Goal: Information Seeking & Learning: Learn about a topic

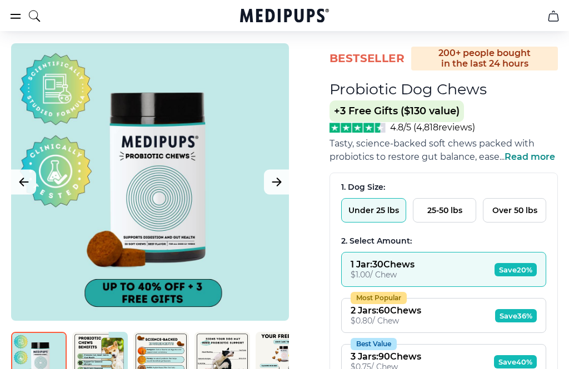
scroll to position [72, 0]
click at [451, 216] on button "25-50 lbs" at bounding box center [444, 210] width 63 height 24
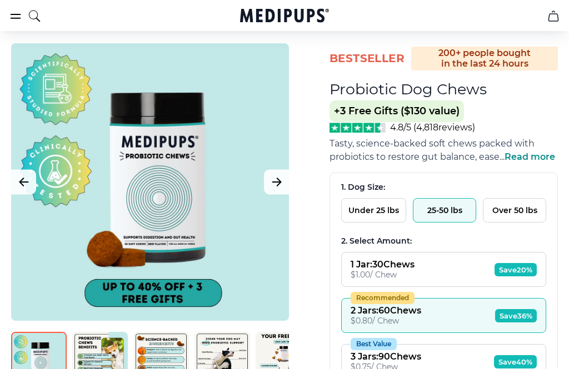
click at [523, 314] on span "Save 36%" at bounding box center [516, 315] width 42 height 13
click at [454, 321] on button "Recommended 2 Jars : 60 Chews $ 0.80 / Chew Save 36%" at bounding box center [443, 315] width 205 height 35
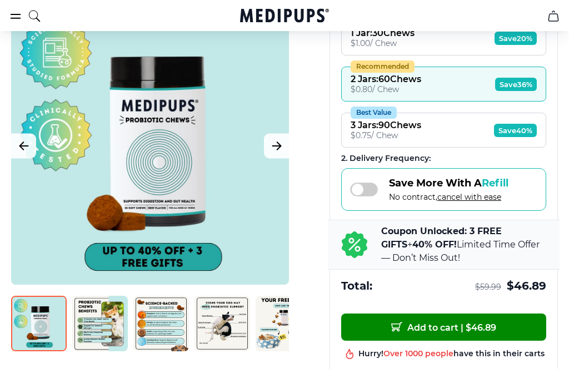
scroll to position [301, 0]
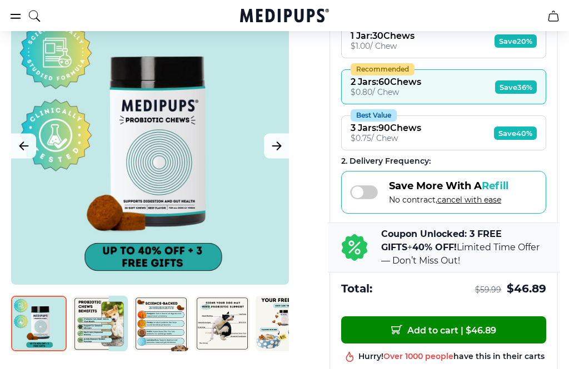
click at [109, 319] on img at bounding box center [100, 324] width 56 height 56
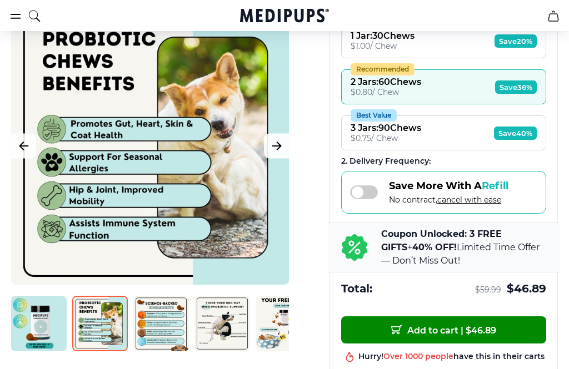
click at [282, 143] on icon "Next Image" at bounding box center [276, 146] width 13 height 14
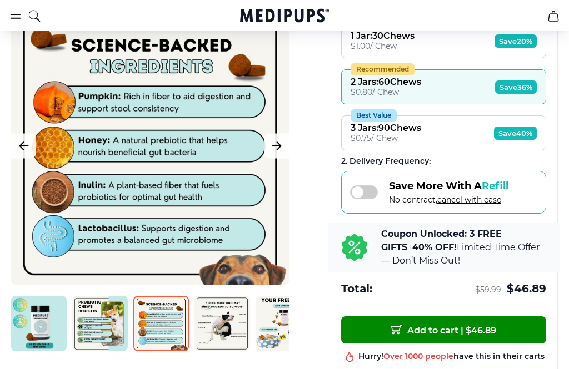
scroll to position [300, 0]
click at [279, 148] on icon "Next Image" at bounding box center [276, 147] width 8 height 8
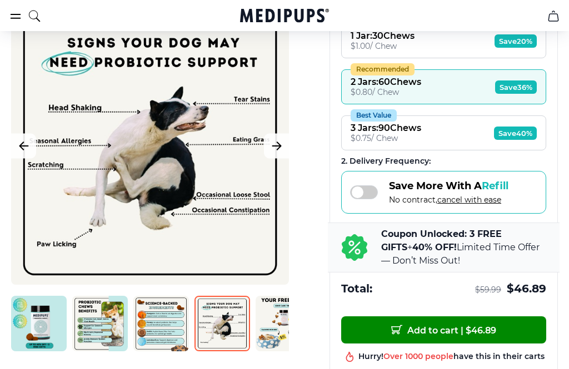
click at [287, 145] on button "Next Image" at bounding box center [276, 146] width 25 height 25
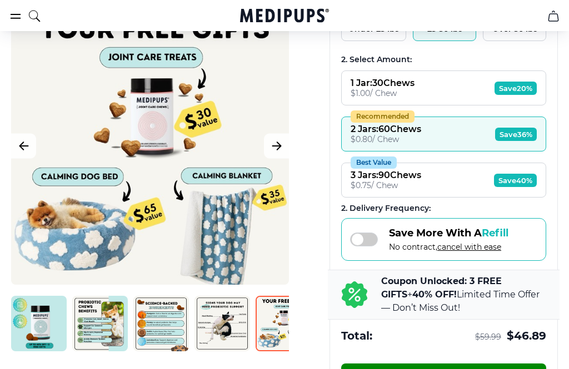
scroll to position [254, 0]
click at [285, 146] on button "Next Image" at bounding box center [276, 146] width 25 height 25
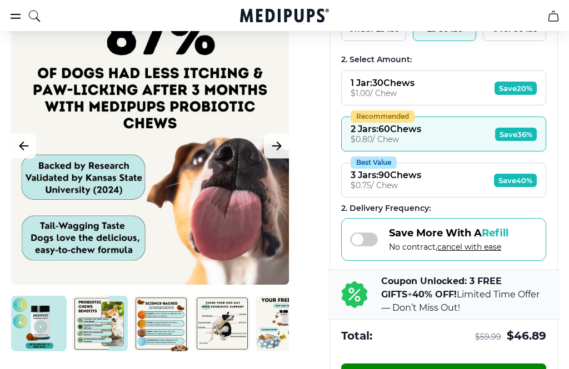
click at [283, 148] on icon "Next Image" at bounding box center [276, 146] width 13 height 14
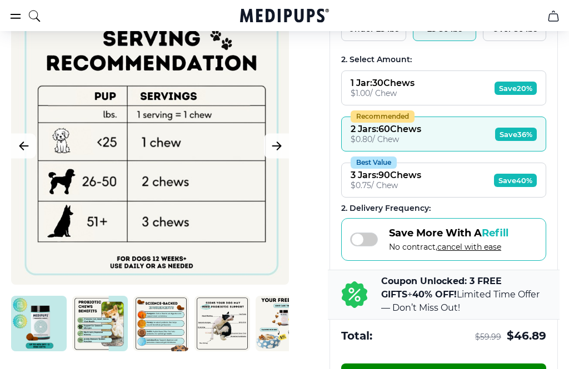
click at [280, 150] on icon "Next Image" at bounding box center [276, 146] width 13 height 14
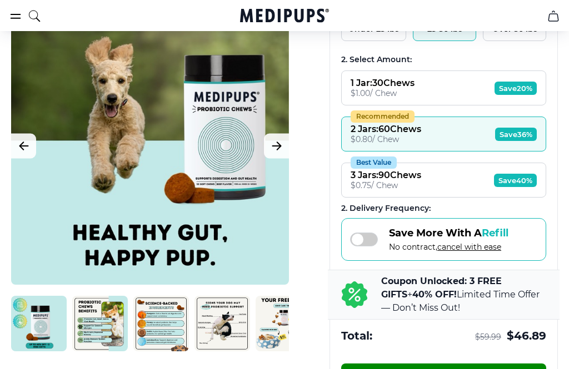
click at [288, 144] on button "Next Image" at bounding box center [276, 146] width 25 height 25
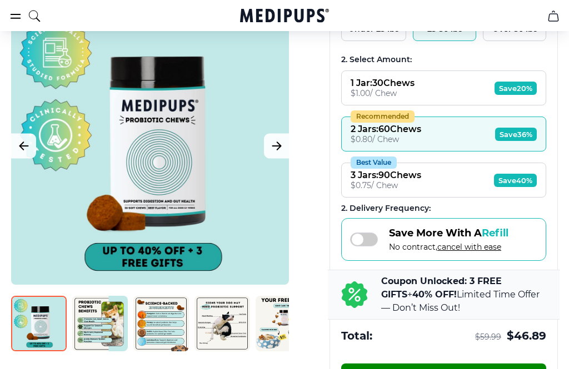
click at [284, 144] on button "Next Image" at bounding box center [276, 146] width 25 height 25
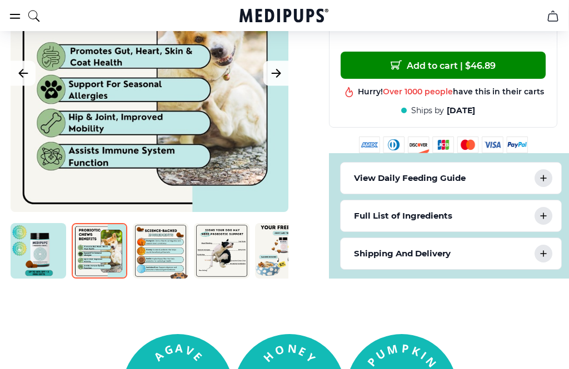
scroll to position [571, 1]
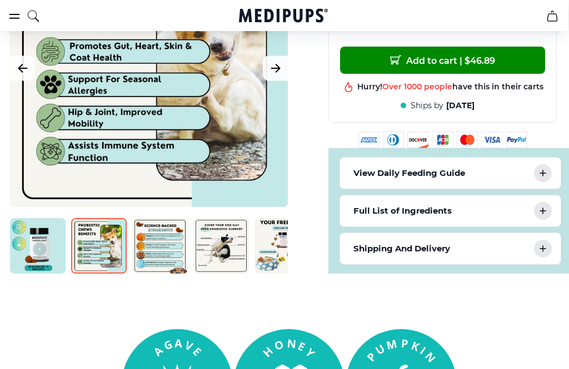
click at [545, 217] on icon at bounding box center [542, 210] width 13 height 13
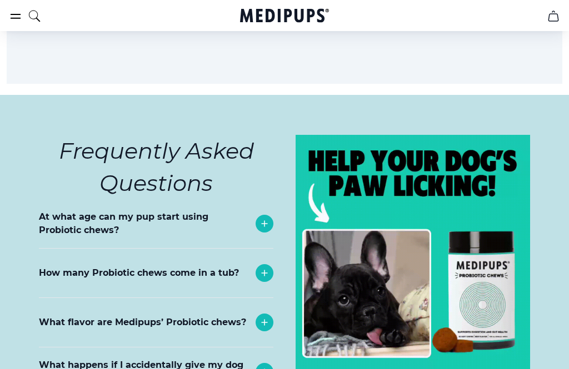
scroll to position [4999, 4]
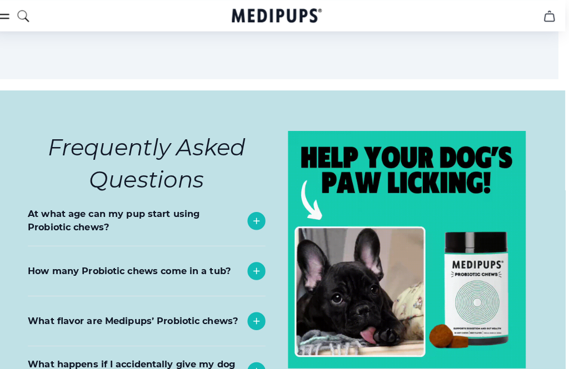
click at [261, 209] on div at bounding box center [261, 218] width 18 height 18
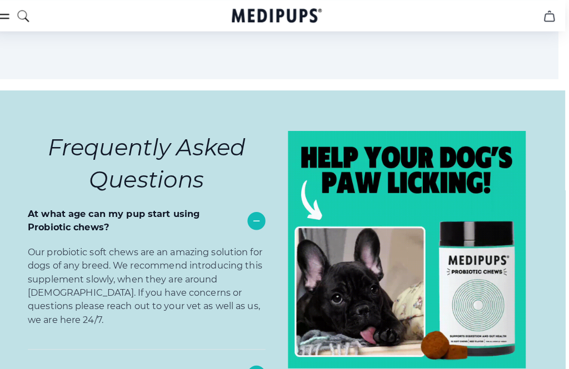
click at [6, 146] on section "Frequently Asked Questions At what age can my pup start using Probiotic chews? …" at bounding box center [280, 360] width 569 height 543
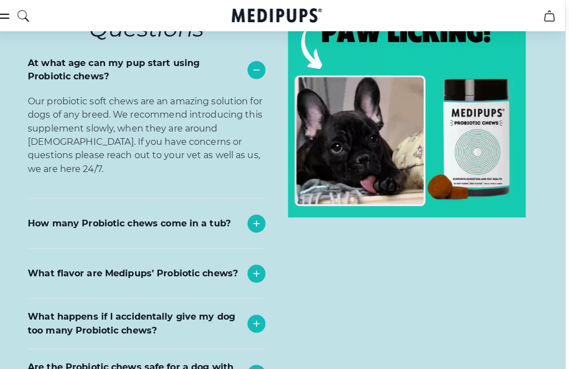
scroll to position [5149, 4]
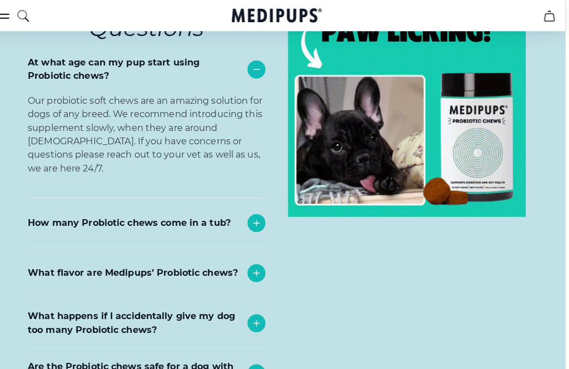
click at [42, 196] on div "How many Probiotic chews come in a tub?" at bounding box center [152, 220] width 234 height 49
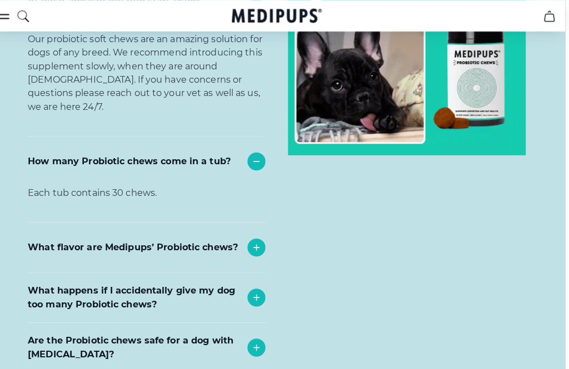
scroll to position [5212, 4]
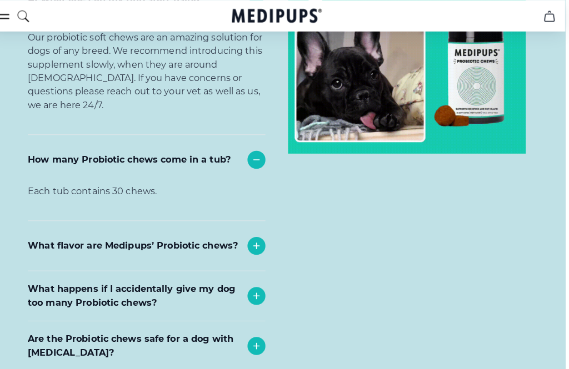
click at [43, 218] on div "What flavor are Medipups’ Probiotic chews?" at bounding box center [152, 242] width 234 height 49
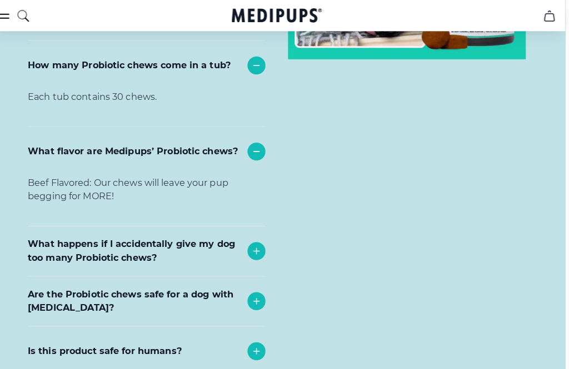
scroll to position [5307, 4]
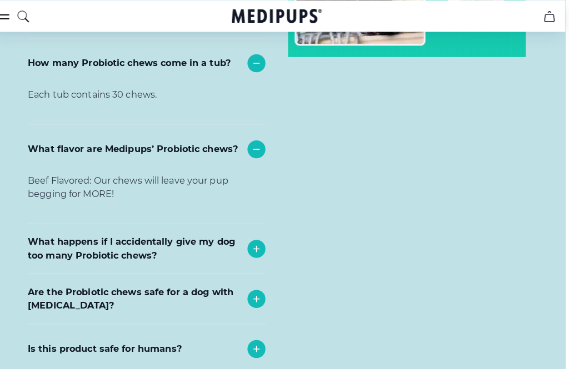
click at [37, 232] on p "What happens if I accidentally give my dog too many Probiotic chews?" at bounding box center [140, 245] width 211 height 27
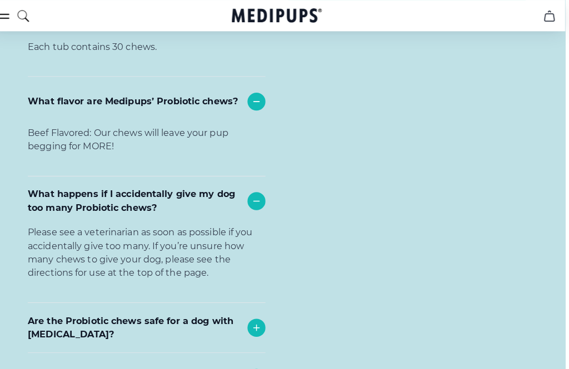
scroll to position [5367, 4]
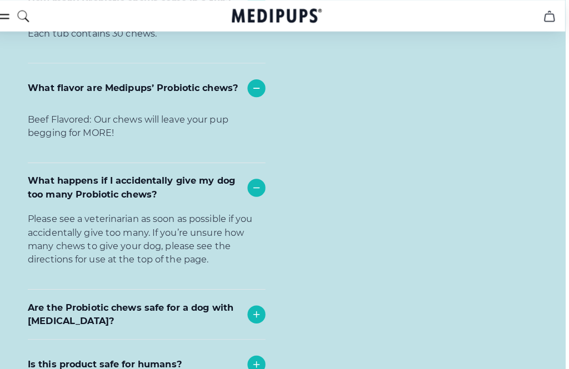
click at [14, 245] on section "Frequently Asked Questions At what age can my pup start using Probiotic chews? …" at bounding box center [280, 73] width 569 height 703
click at [39, 297] on p "Are the Probiotic chews safe for a dog with [MEDICAL_DATA]?" at bounding box center [140, 310] width 211 height 27
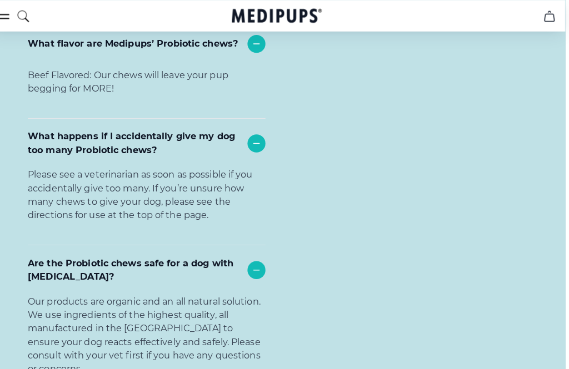
scroll to position [5411, 4]
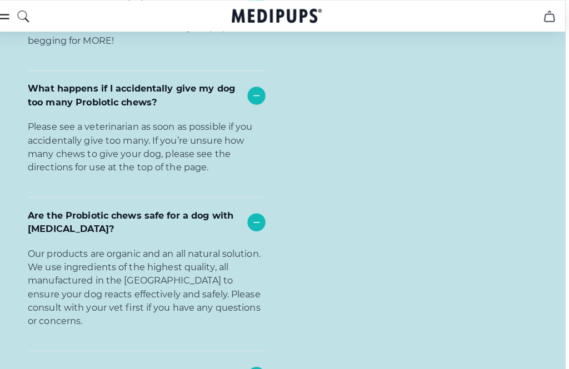
click at [48, 364] on p "Is this product safe for humans?" at bounding box center [111, 370] width 152 height 13
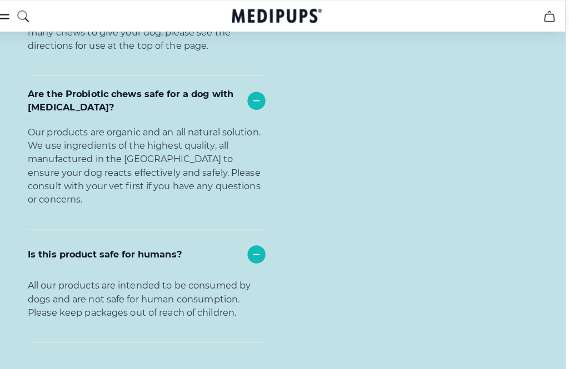
scroll to position [5577, 4]
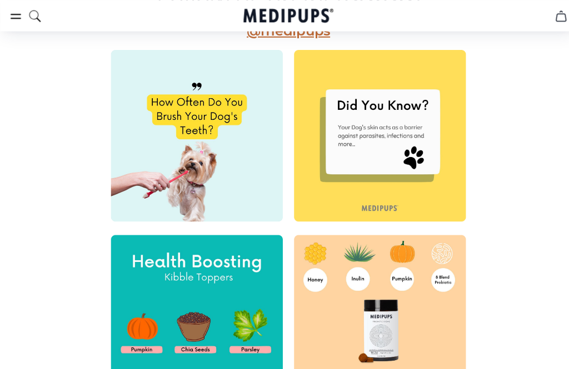
scroll to position [350, 0]
